Goal: Navigation & Orientation: Go to known website

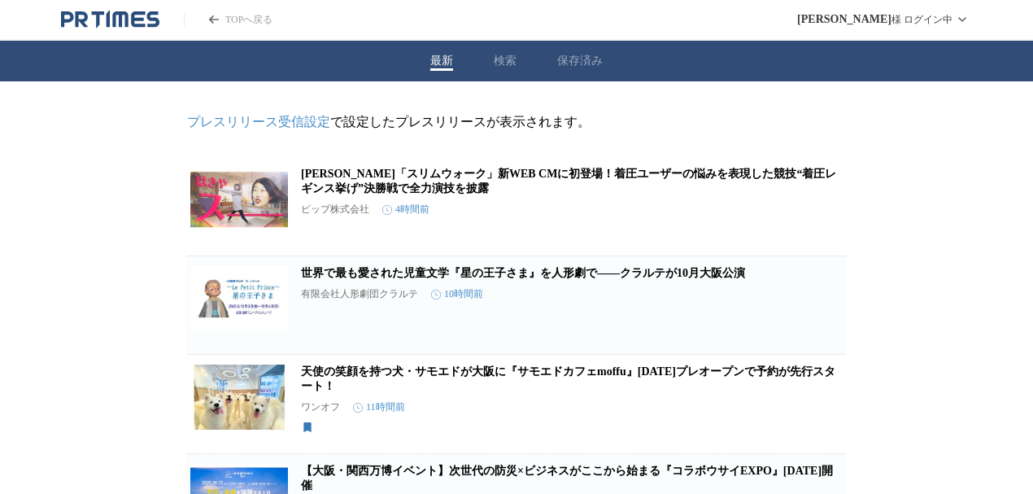
click at [96, 20] on icon "PR TIMESのトップページはこちら" at bounding box center [110, 20] width 98 height 20
